Goal: Information Seeking & Learning: Learn about a topic

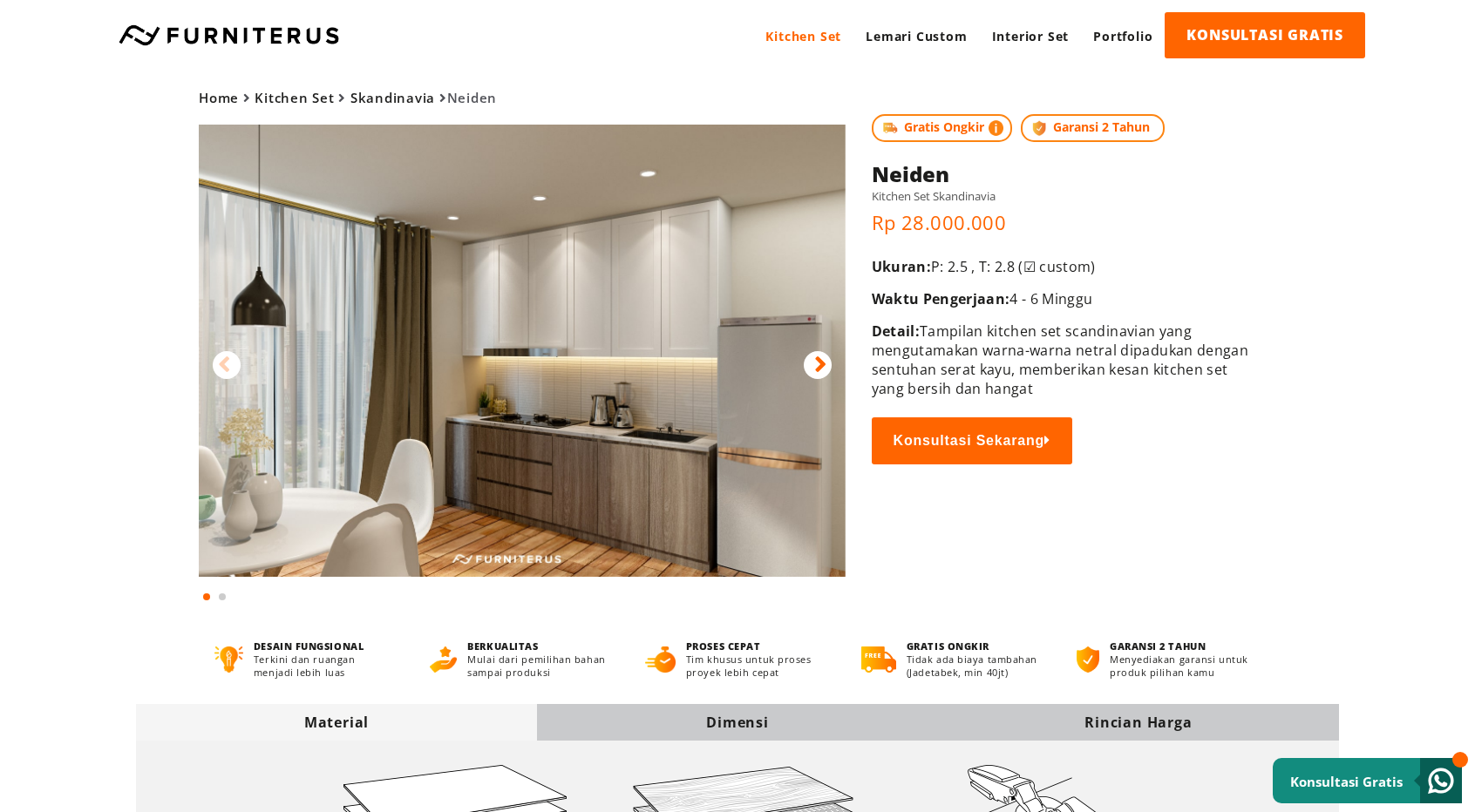
drag, startPoint x: 895, startPoint y: 181, endPoint x: 1009, endPoint y: 202, distance: 115.9
click at [1009, 202] on div "Gratis Ongkir Garansi 2 Tahun Neiden Kitchen Set [GEOGRAPHIC_DATA]" at bounding box center [1060, 153] width 377 height 113
copy div "Neiden Kitchen Set Skandinavia"
drag, startPoint x: 1046, startPoint y: 386, endPoint x: 929, endPoint y: 333, distance: 128.4
click at [925, 330] on p "Detail: Tampilan kitchen set scandinavian yang mengutamakan warna-warna netral …" at bounding box center [1060, 360] width 377 height 77
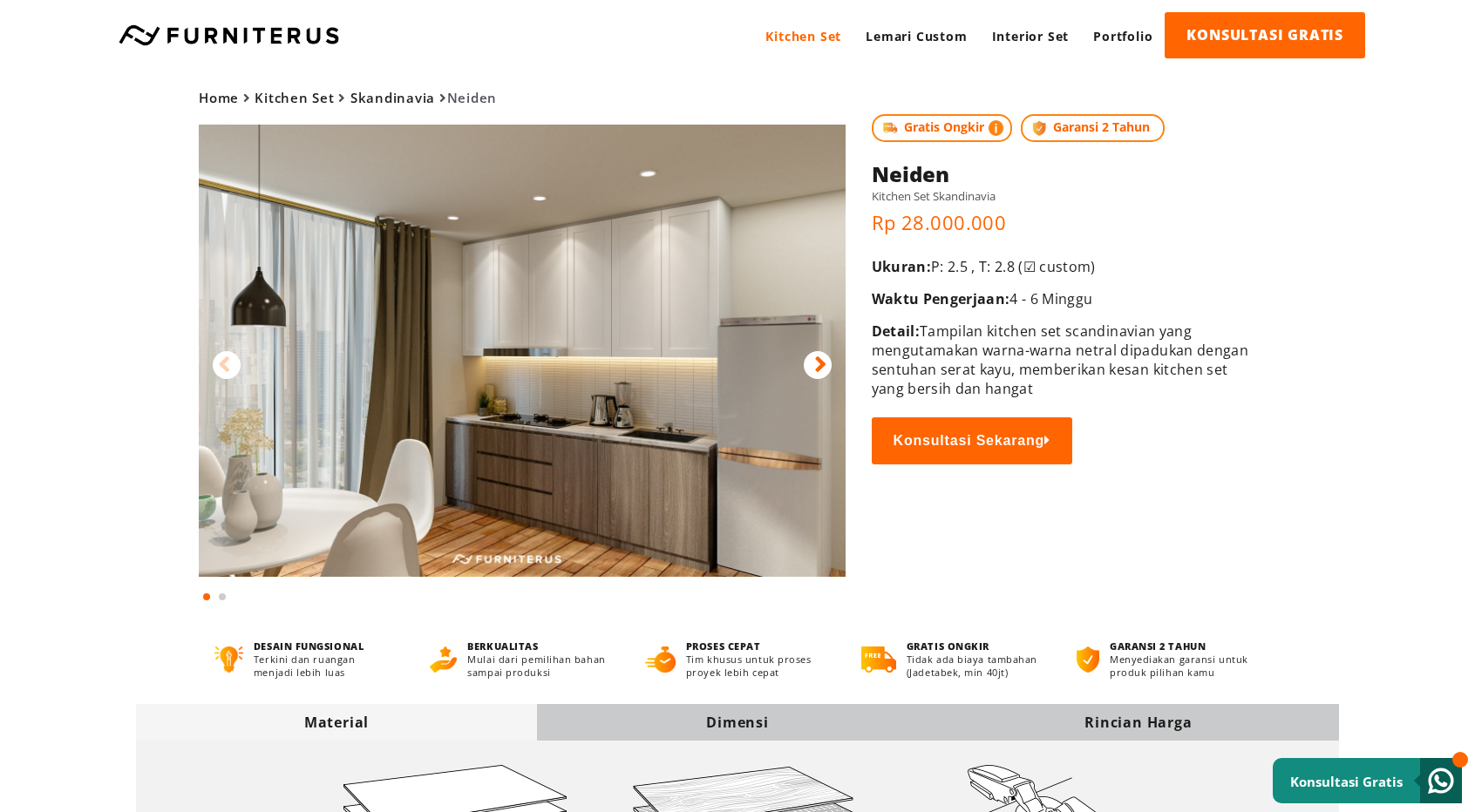
copy p "Tampilan kitchen set scandinavian yang mengutamakan warna-warna netral dipaduka…"
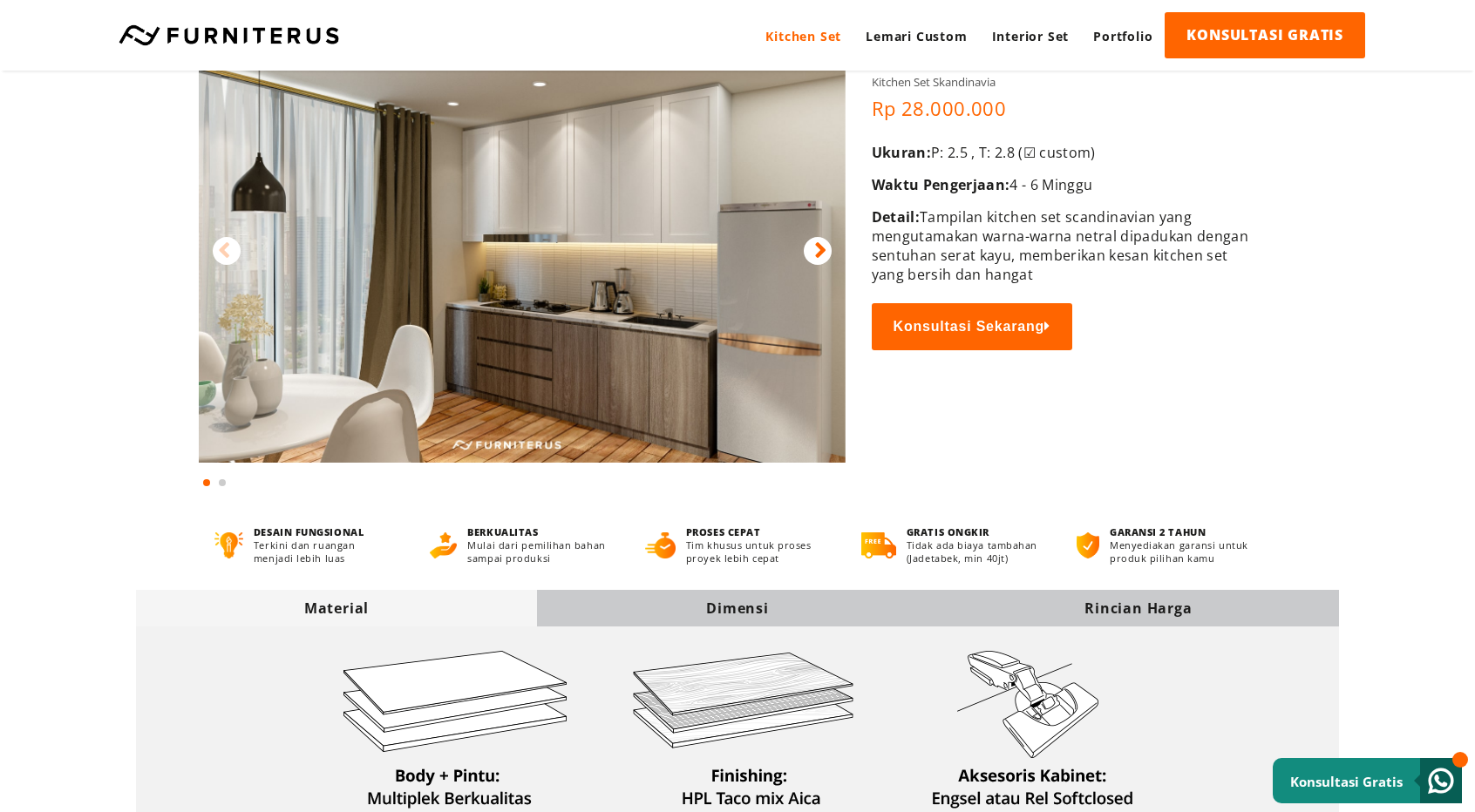
scroll to position [436, 0]
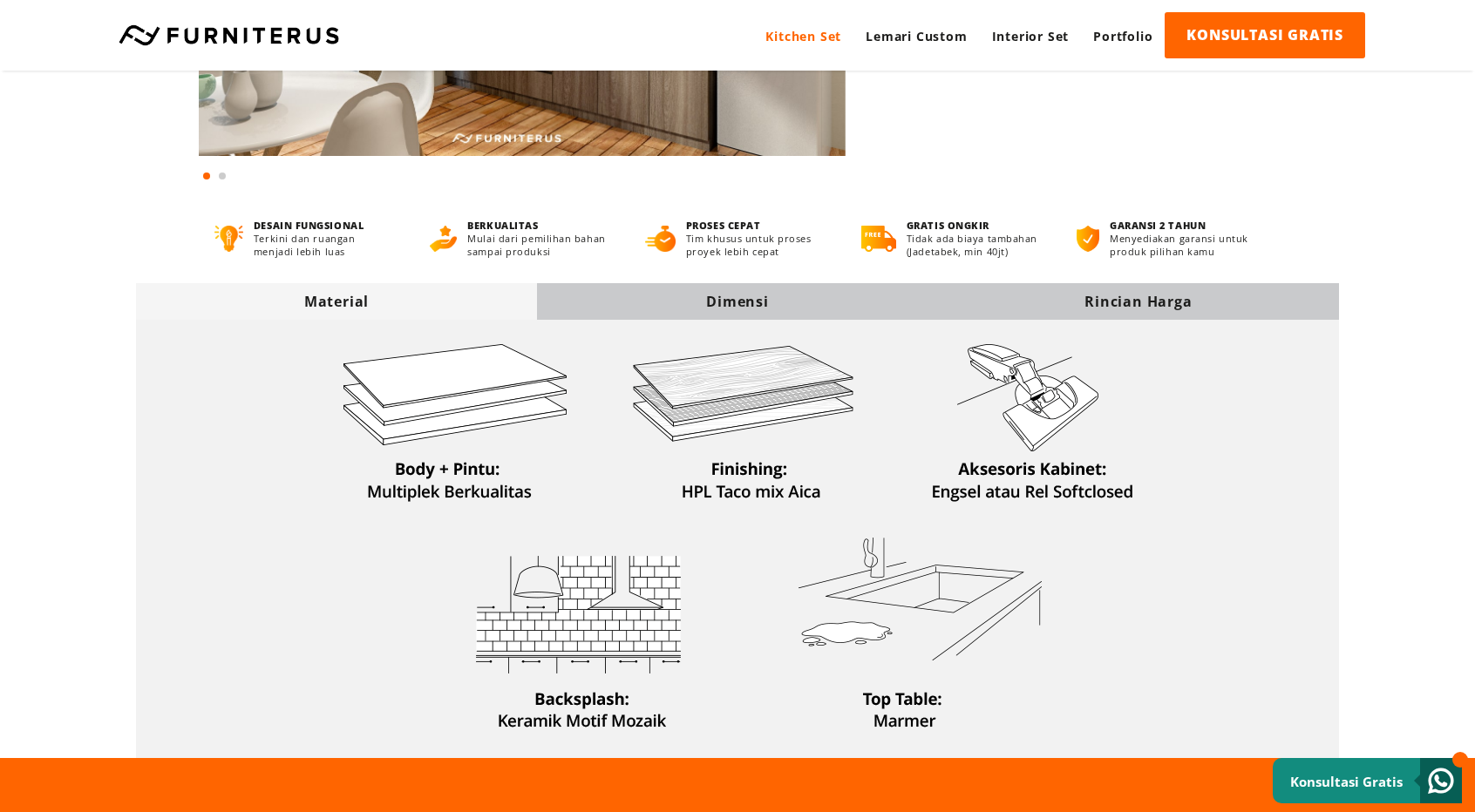
click at [458, 278] on div "Material Dimensi Rincian [GEOGRAPHIC_DATA]" at bounding box center [737, 508] width 1255 height 500
click at [466, 292] on div "Material" at bounding box center [336, 301] width 401 height 37
click at [716, 239] on p "Tim khusus untuk proses proyek lebih cepat" at bounding box center [757, 244] width 143 height 26
click at [749, 290] on div "Dimensi" at bounding box center [737, 301] width 401 height 37
